Goal: Task Accomplishment & Management: Use online tool/utility

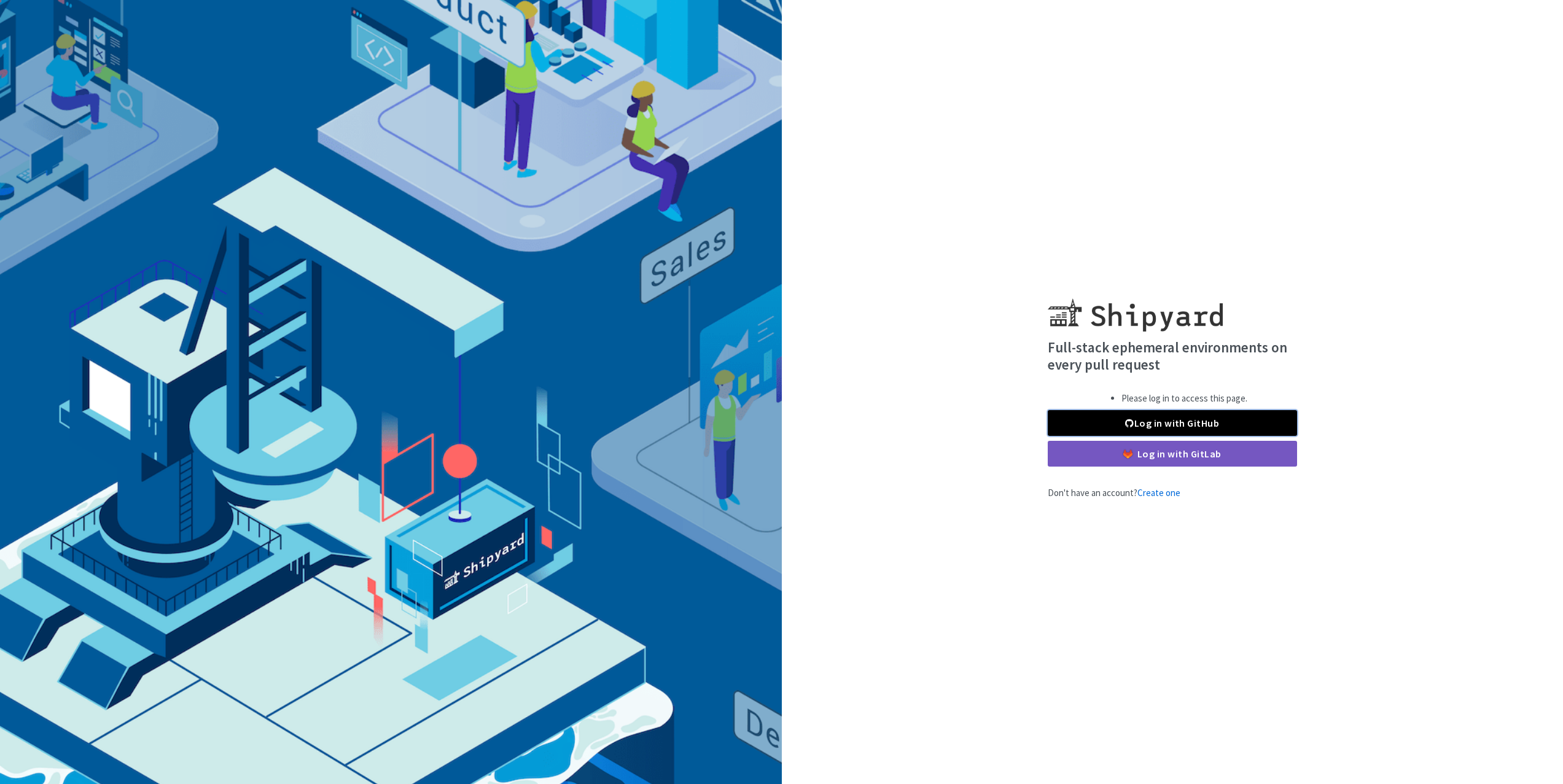
click at [1196, 415] on link "Log in with GitHub" at bounding box center [1172, 423] width 250 height 26
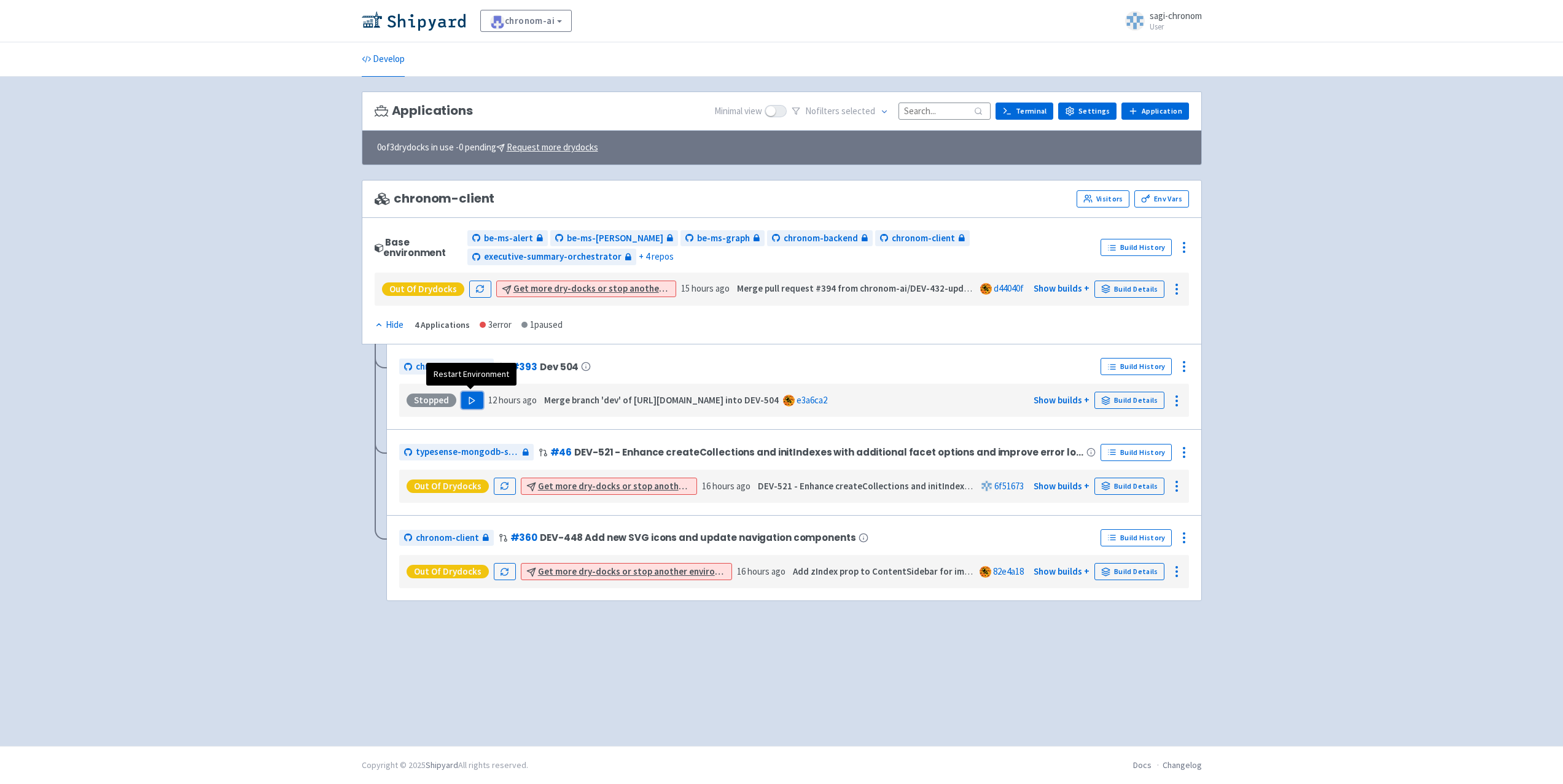
click at [469, 398] on polygon "button" at bounding box center [472, 400] width 5 height 7
click at [1118, 398] on link "Build Details" at bounding box center [1129, 400] width 70 height 17
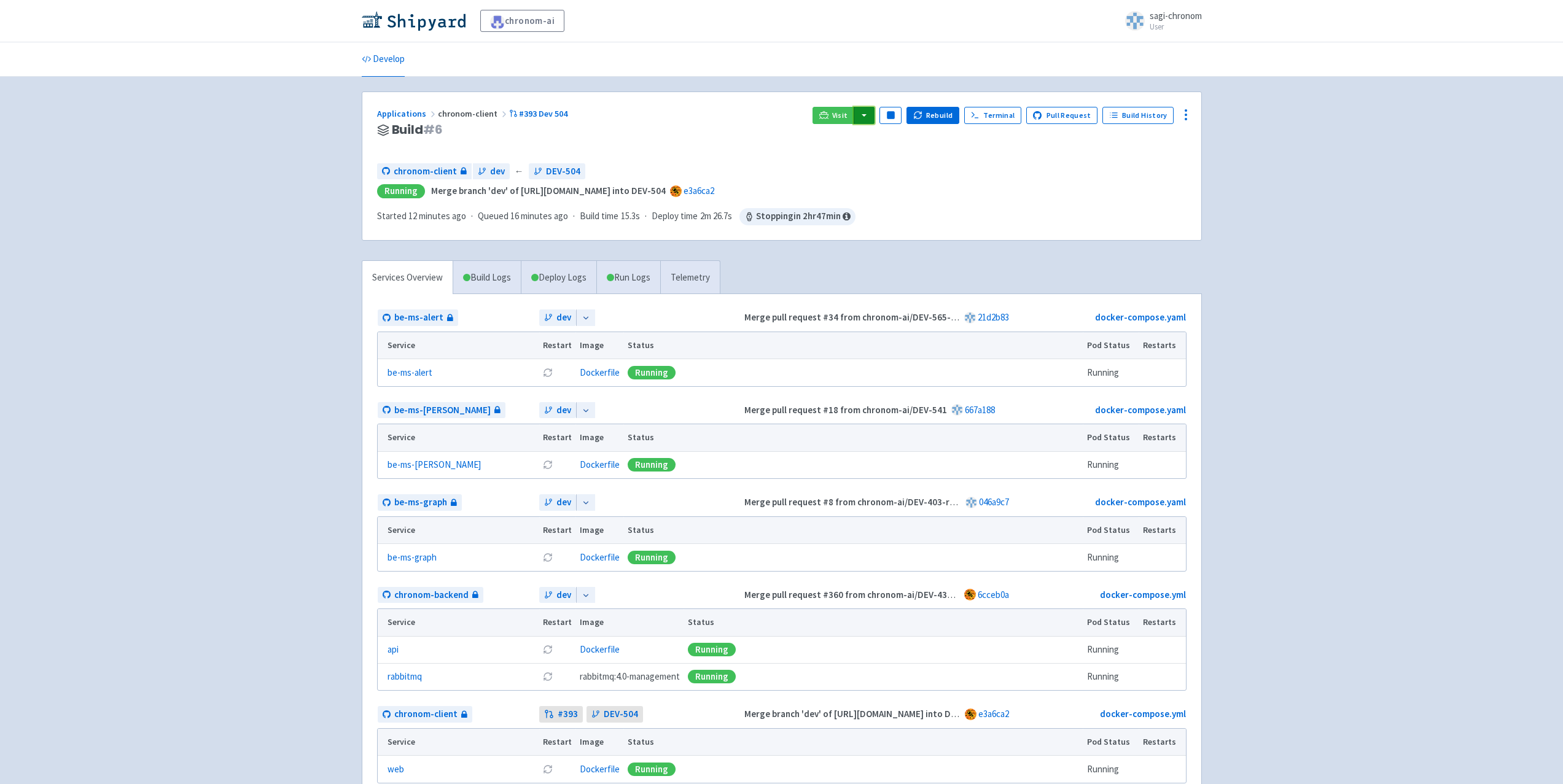
click at [873, 112] on button "button" at bounding box center [864, 115] width 21 height 17
click at [894, 180] on link "chronom-client (chronom-client)" at bounding box center [973, 178] width 240 height 19
